Goal: Task Accomplishment & Management: Use online tool/utility

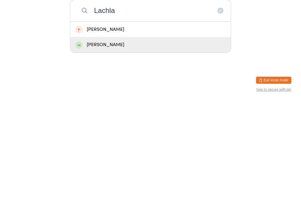
type input "Lachla"
click at [104, 145] on div "[PERSON_NAME]" at bounding box center [150, 149] width 151 height 8
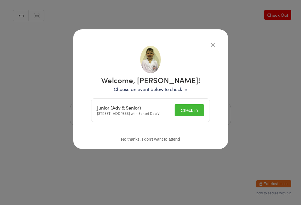
click at [199, 107] on button "Check in" at bounding box center [189, 111] width 29 height 12
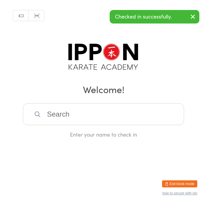
click at [114, 138] on div "Enter your name to check in" at bounding box center [103, 134] width 161 height 7
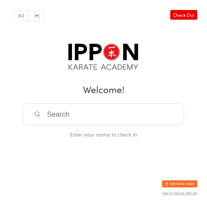
click at [13, 50] on div "Manual search Scanner input Check Out Welcome! Enter your name to check in" at bounding box center [103, 69] width 207 height 138
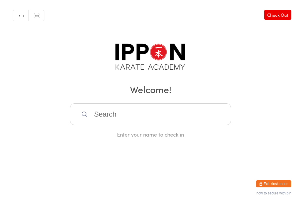
click at [214, 110] on input "search" at bounding box center [150, 115] width 161 height 22
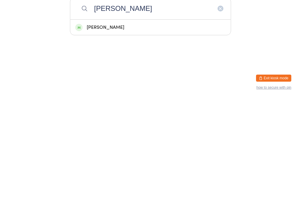
type input "[PERSON_NAME]"
click at [198, 130] on div "[PERSON_NAME]" at bounding box center [150, 134] width 151 height 8
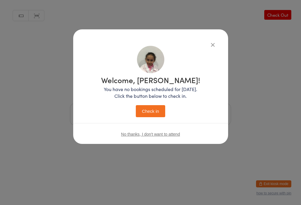
click at [151, 111] on button "Check in" at bounding box center [150, 111] width 29 height 12
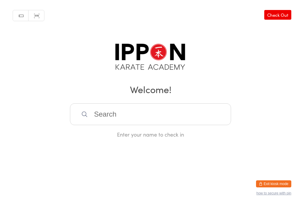
click at [91, 114] on input "search" at bounding box center [150, 115] width 161 height 22
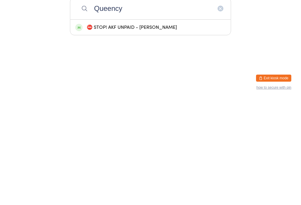
type input "Queency"
click at [162, 130] on div "⛔ STOP! AKF UNPAID - [PERSON_NAME]" at bounding box center [150, 134] width 151 height 8
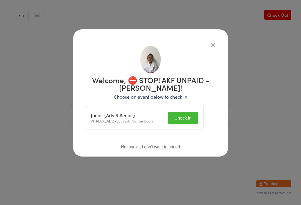
click at [188, 123] on button "Check in" at bounding box center [182, 118] width 29 height 12
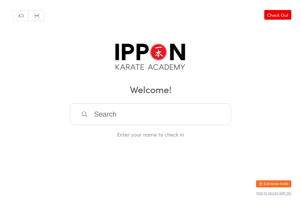
click at [215, 108] on input "search" at bounding box center [150, 115] width 161 height 22
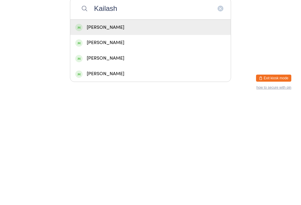
type input "Kailash"
click at [198, 130] on div "[PERSON_NAME]" at bounding box center [150, 134] width 151 height 8
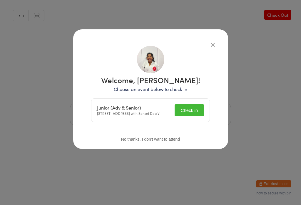
click at [190, 108] on button "Check in" at bounding box center [189, 111] width 29 height 12
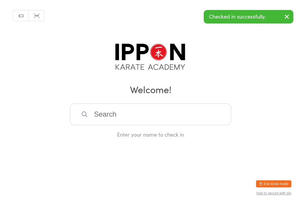
click at [169, 108] on input "search" at bounding box center [150, 115] width 161 height 22
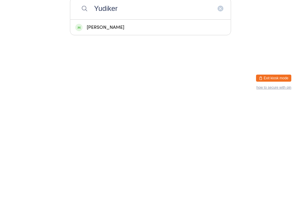
type input "Yudiker"
click at [90, 126] on div "[PERSON_NAME]" at bounding box center [150, 134] width 161 height 16
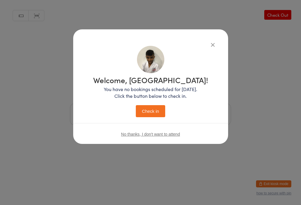
click at [157, 107] on button "Check in" at bounding box center [150, 111] width 29 height 12
